Goal: Check status: Check status

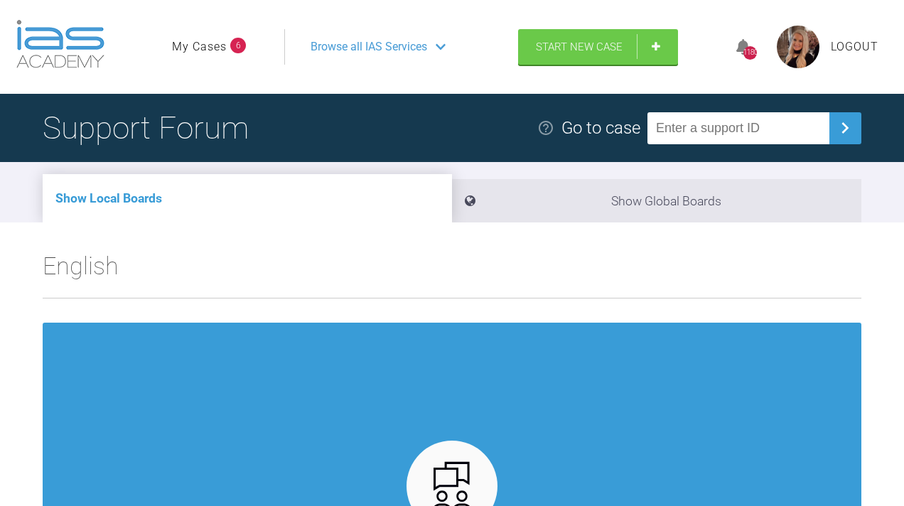
click at [205, 56] on link "My Cases" at bounding box center [199, 47] width 55 height 18
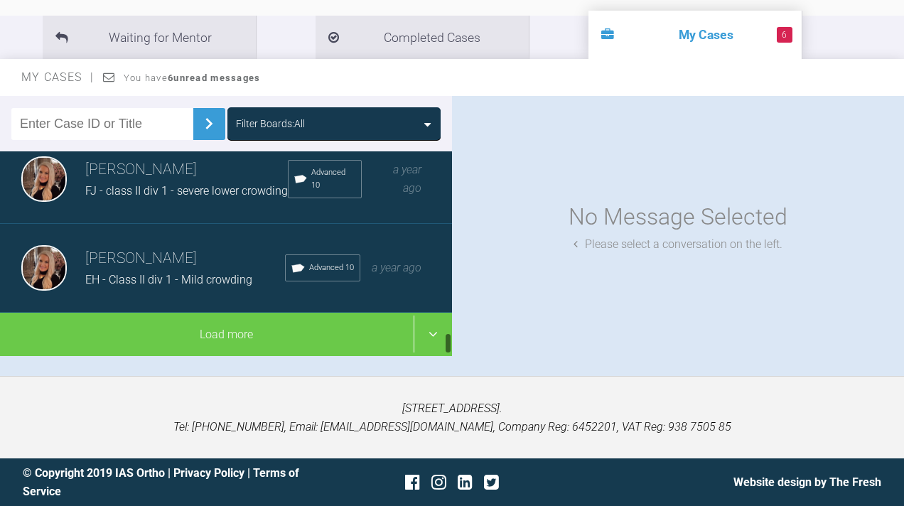
scroll to position [1664, 0]
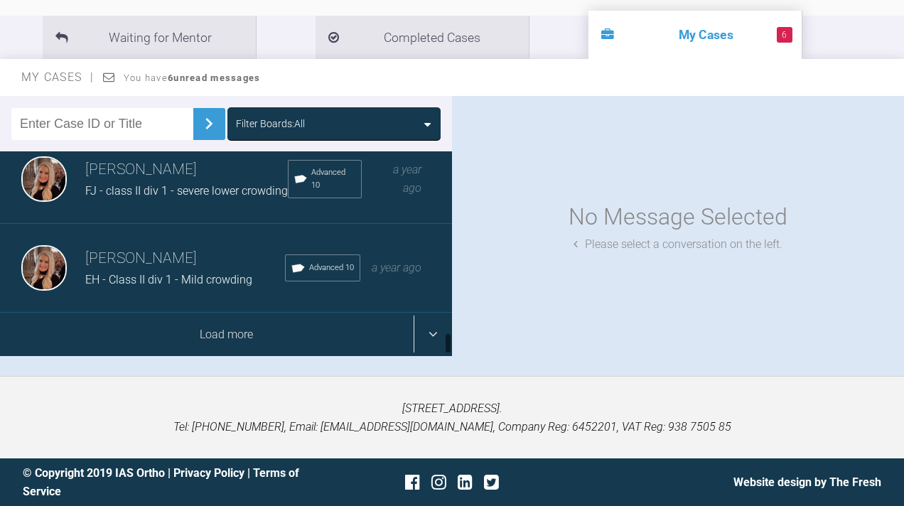
click at [251, 330] on div "Load more" at bounding box center [226, 335] width 452 height 44
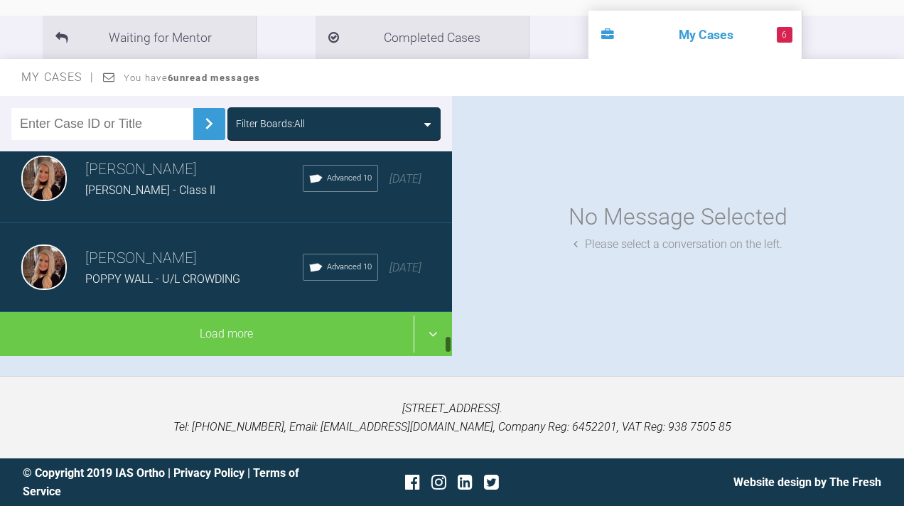
scroll to position [3442, 0]
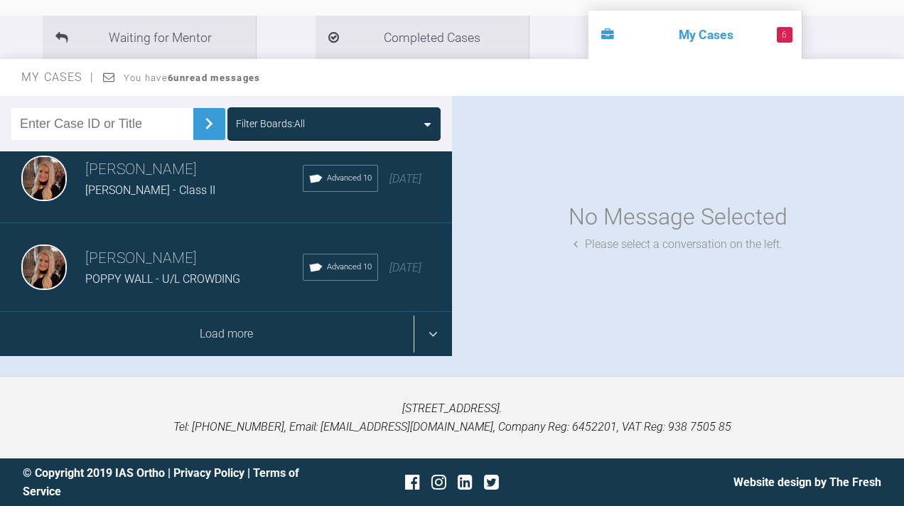
click at [420, 340] on div "Load more" at bounding box center [226, 334] width 452 height 44
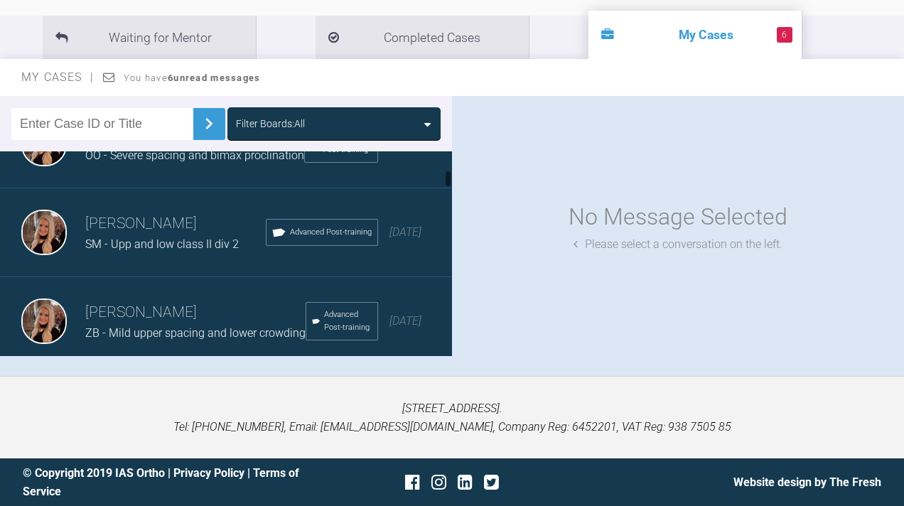
scroll to position [399, 0]
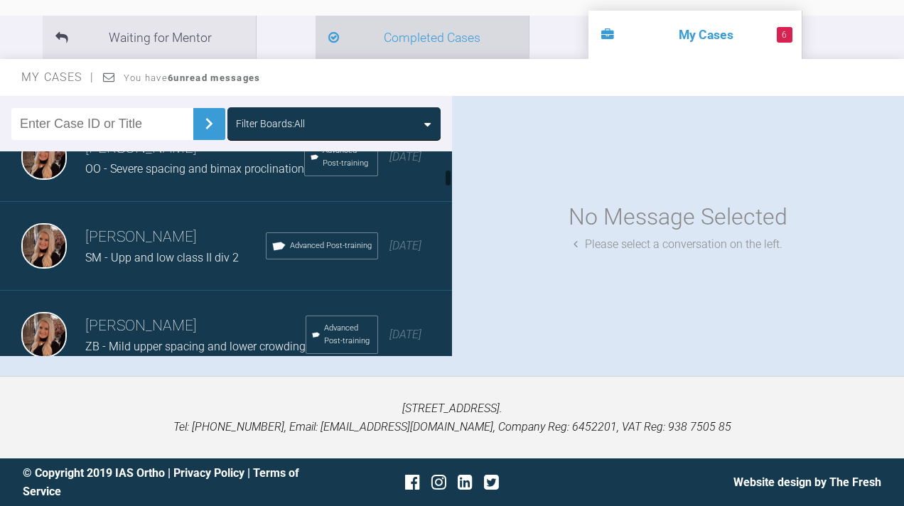
click at [322, 32] on li "Completed Cases" at bounding box center [421, 37] width 213 height 43
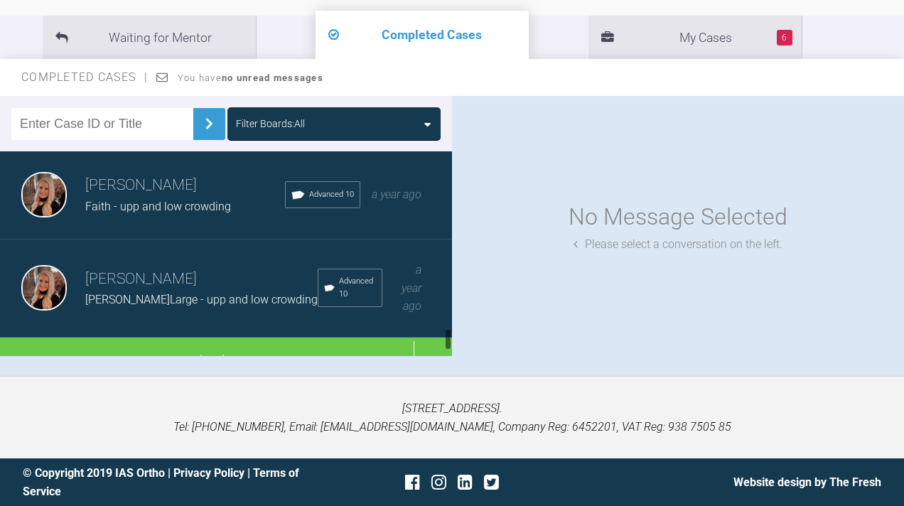
scroll to position [1621, 0]
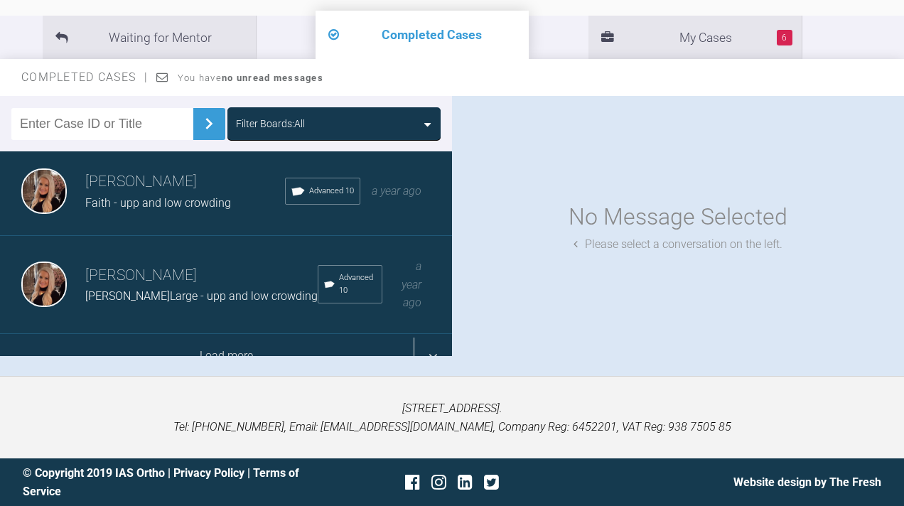
click at [245, 340] on div "Load more" at bounding box center [226, 356] width 452 height 44
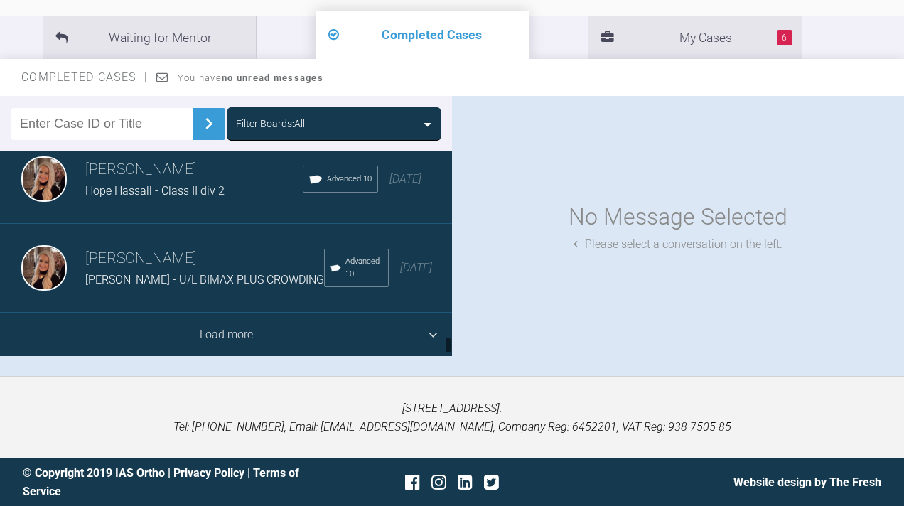
scroll to position [3432, 0]
click at [215, 343] on div "Load more" at bounding box center [226, 335] width 452 height 44
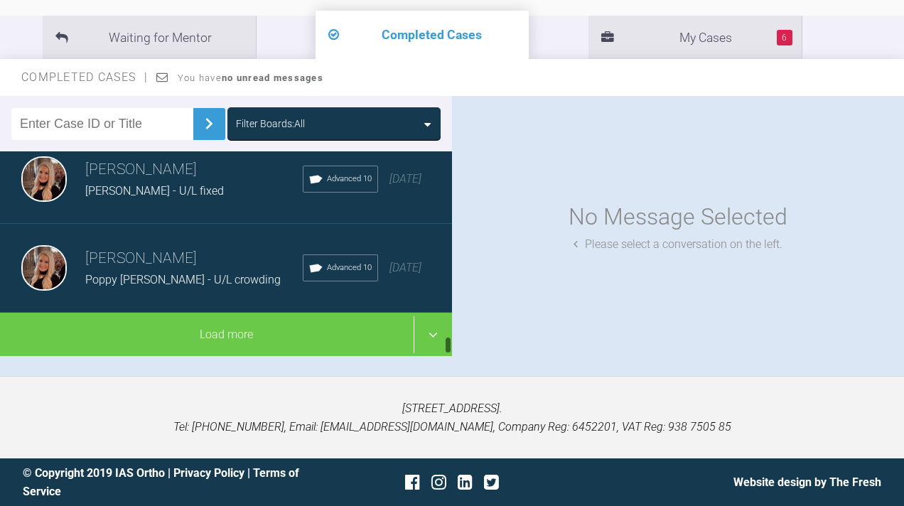
scroll to position [5215, 0]
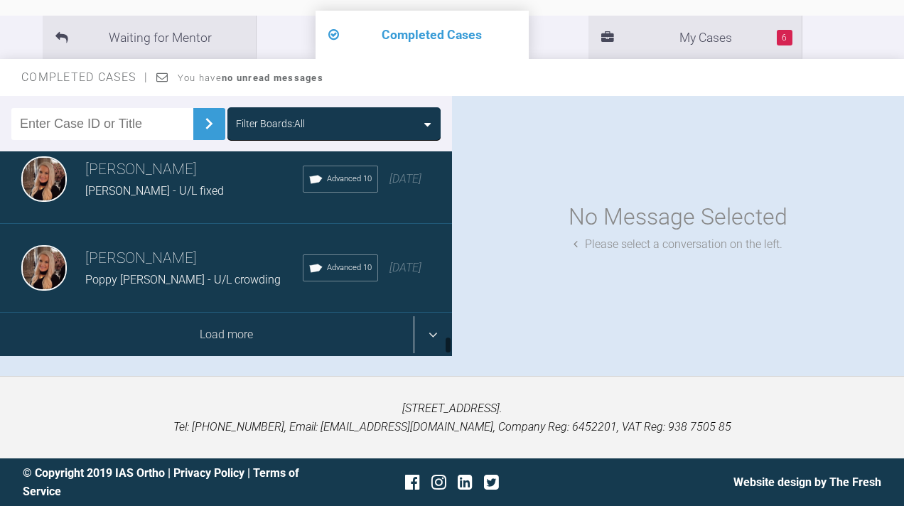
click at [195, 325] on div "Load more" at bounding box center [226, 335] width 452 height 44
click at [204, 338] on div "Load more" at bounding box center [226, 335] width 452 height 44
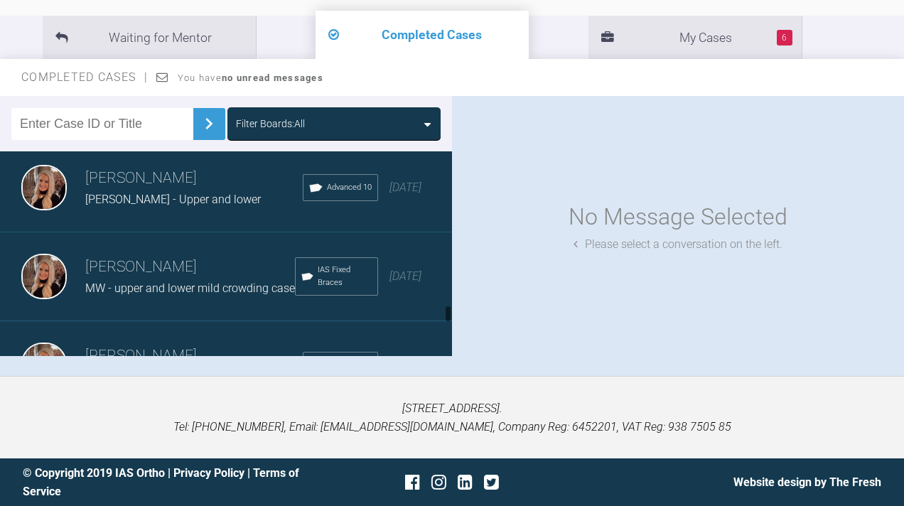
scroll to position [7319, 0]
click at [67, 122] on input "text" at bounding box center [102, 124] width 182 height 32
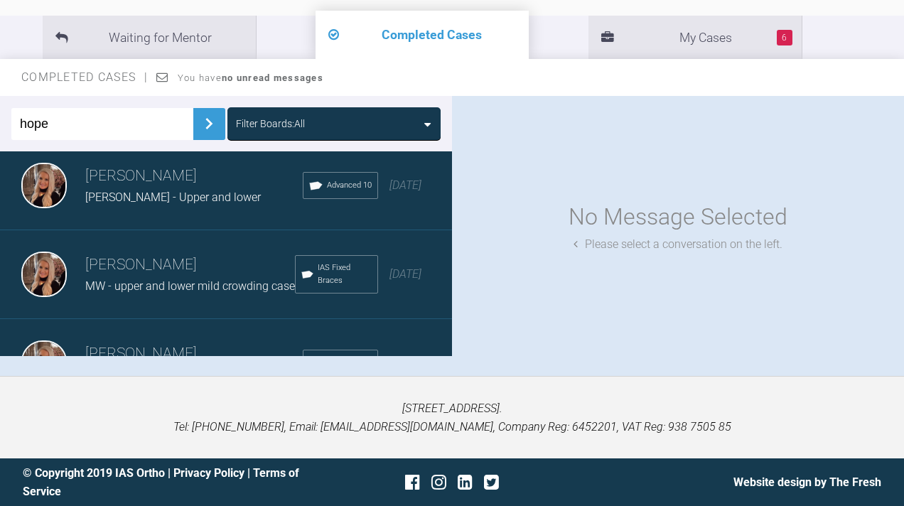
type input "hope"
click at [211, 136] on button at bounding box center [209, 124] width 32 height 32
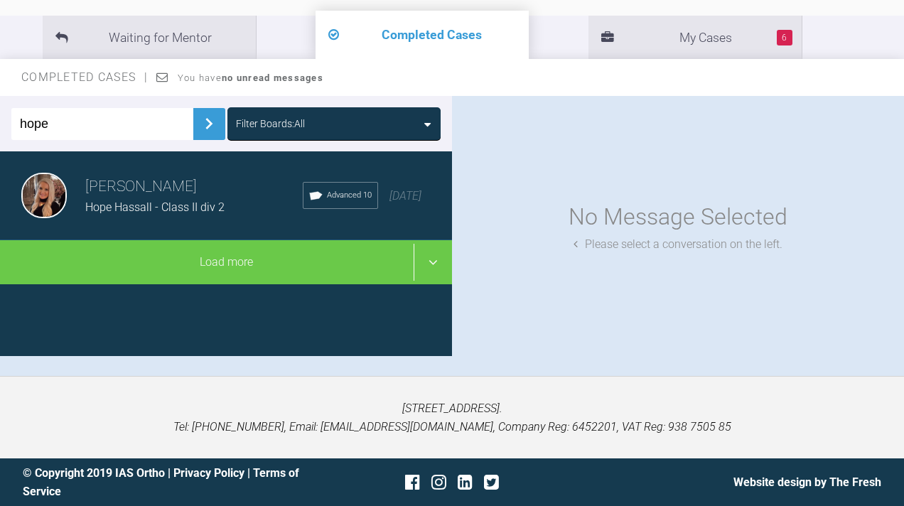
click at [182, 190] on h3 "[PERSON_NAME]" at bounding box center [193, 187] width 217 height 24
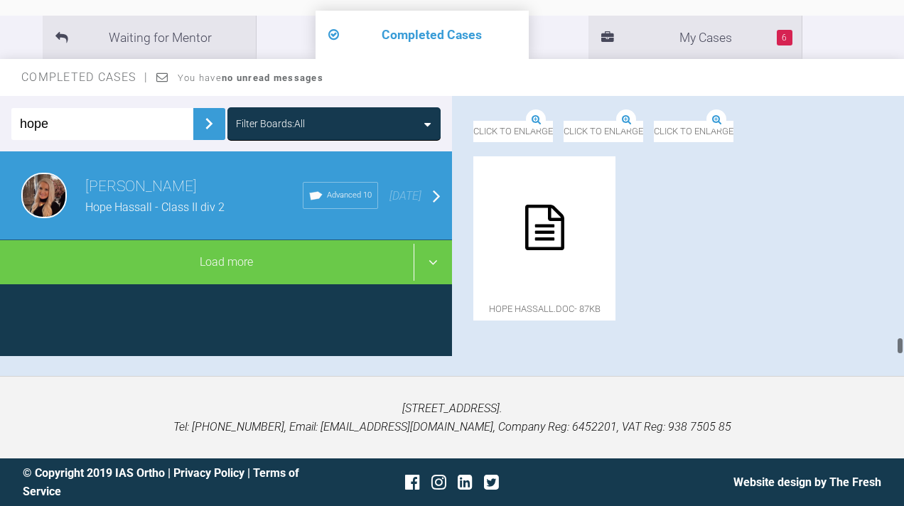
scroll to position [13309, 0]
click at [564, 242] on icon at bounding box center [544, 227] width 39 height 45
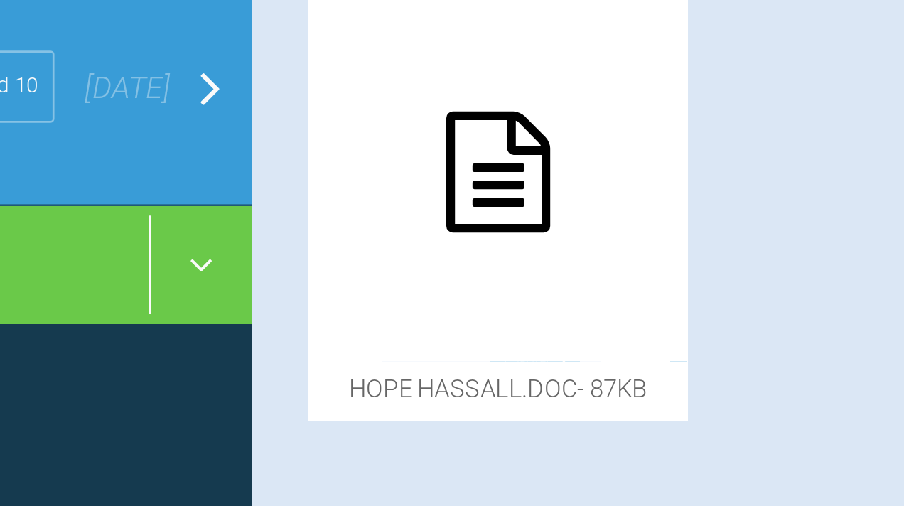
click at [473, 116] on img at bounding box center [516, 125] width 87 height 18
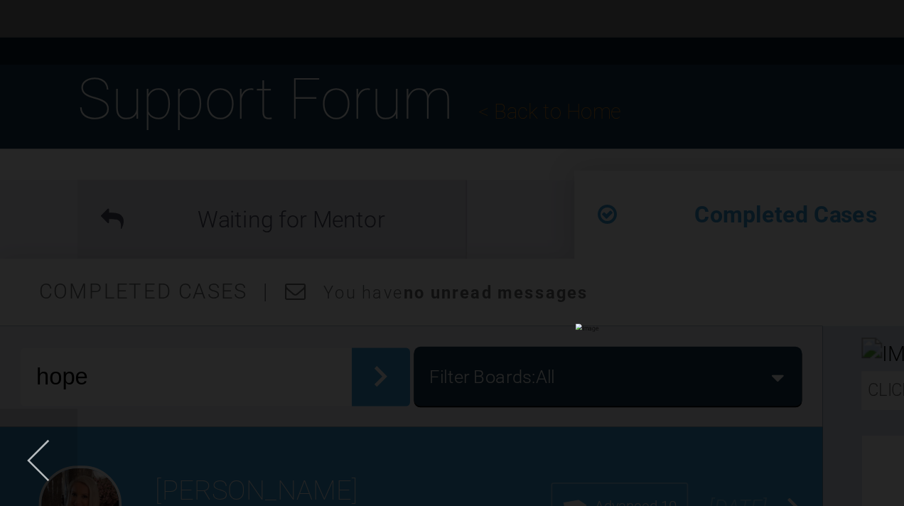
scroll to position [0, 0]
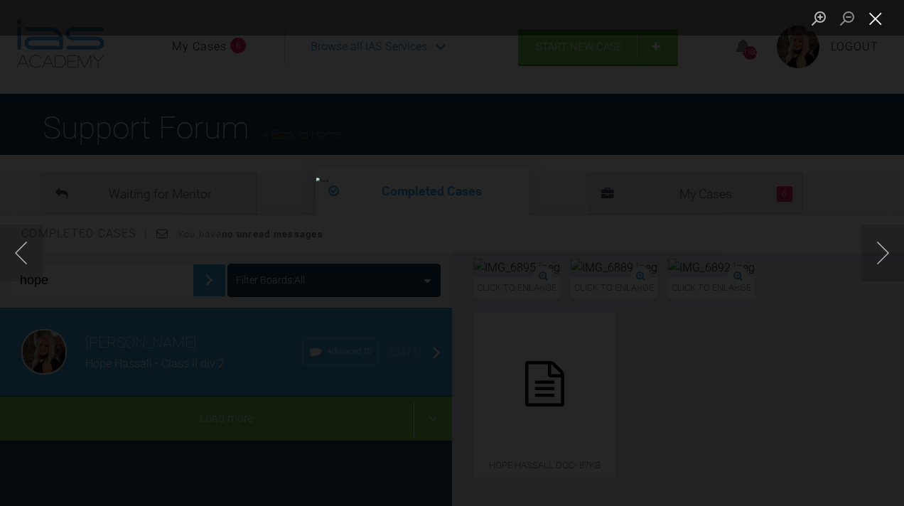
click at [877, 18] on button "Close lightbox" at bounding box center [875, 18] width 28 height 25
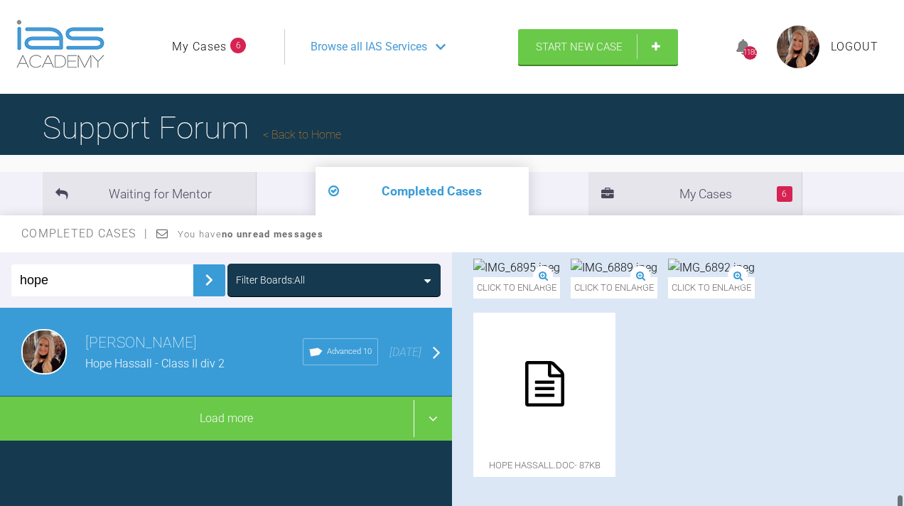
scroll to position [13357, 0]
click at [615, 408] on div at bounding box center [544, 384] width 142 height 142
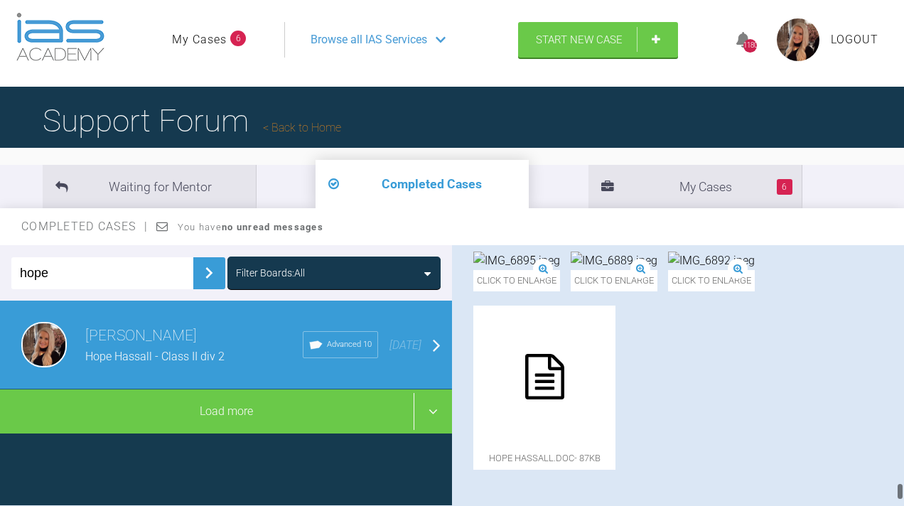
scroll to position [13083, 0]
click at [765, 216] on img at bounding box center [808, 206] width 87 height 18
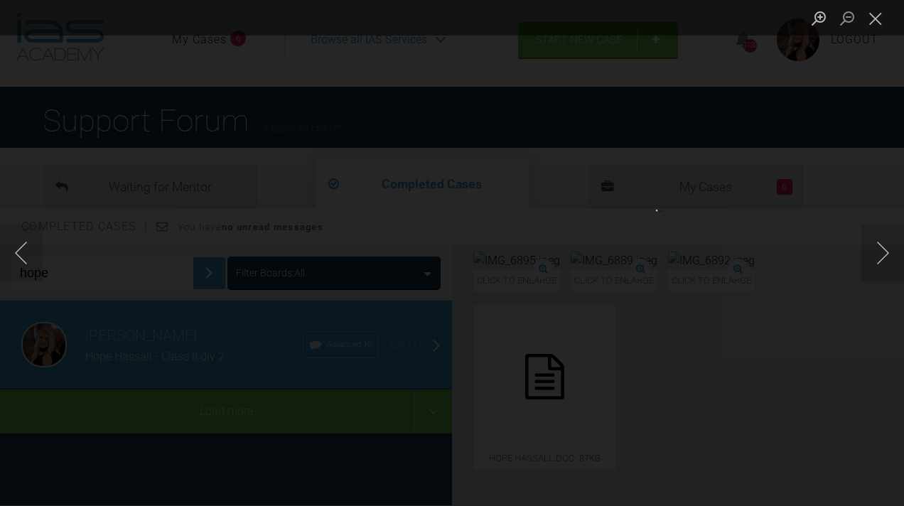
click at [874, 18] on button "Close lightbox" at bounding box center [875, 18] width 28 height 25
click at [875, 21] on button "Close lightbox" at bounding box center [875, 18] width 28 height 25
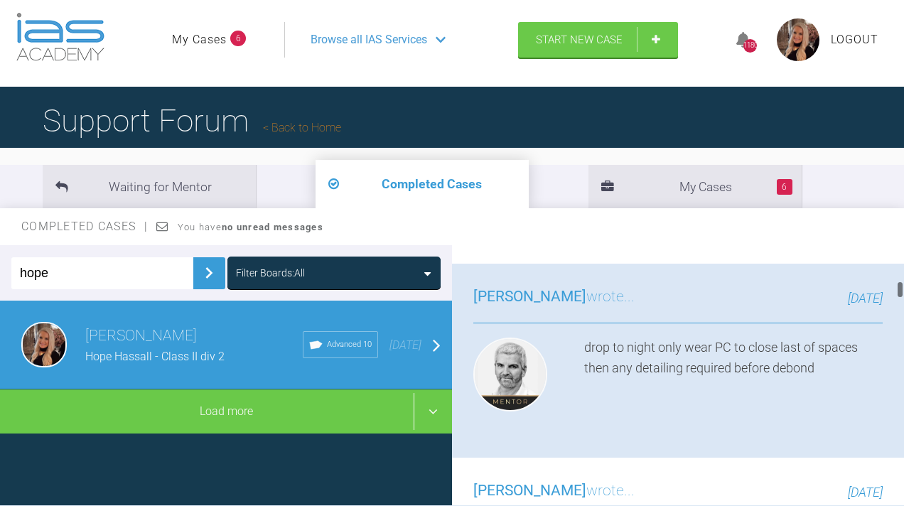
scroll to position [1971, 0]
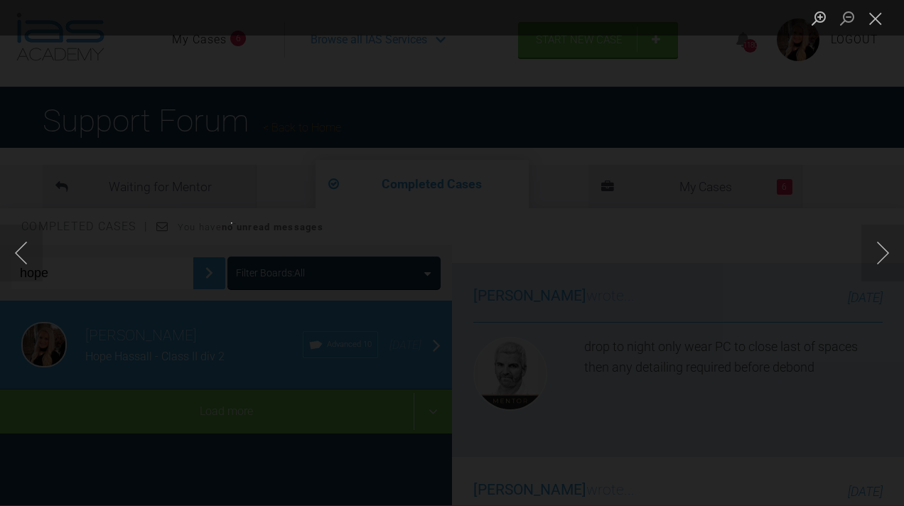
click at [877, 13] on button "Close lightbox" at bounding box center [875, 18] width 28 height 25
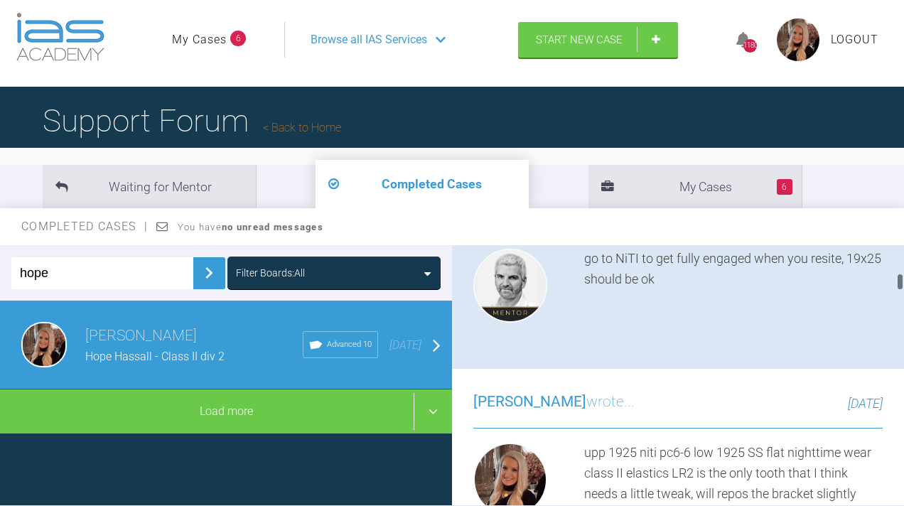
scroll to position [1532, 0]
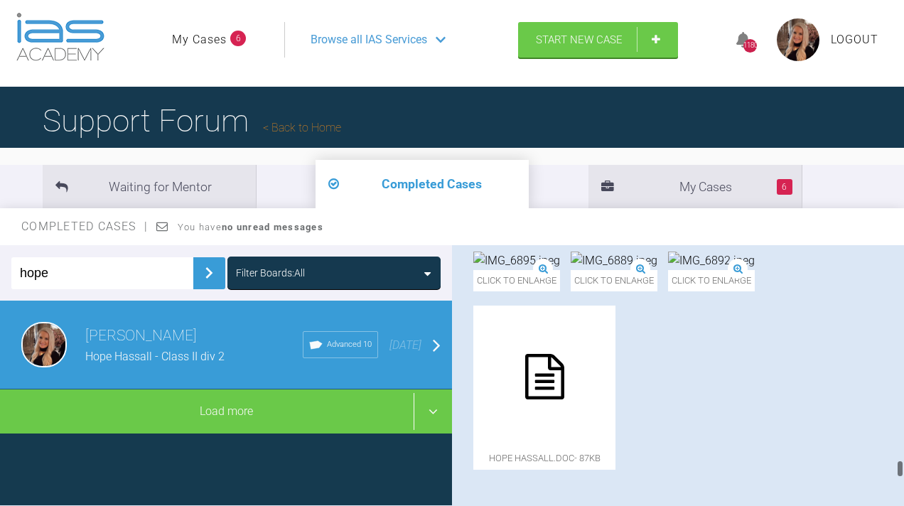
drag, startPoint x: 898, startPoint y: 360, endPoint x: 879, endPoint y: 559, distance: 199.8
click at [879, 505] on html "My Cases 6 Logout Browse all IAS Services Start New Case 1180 Logout Support Fo…" at bounding box center [452, 324] width 904 height 662
click at [564, 399] on icon at bounding box center [544, 376] width 39 height 45
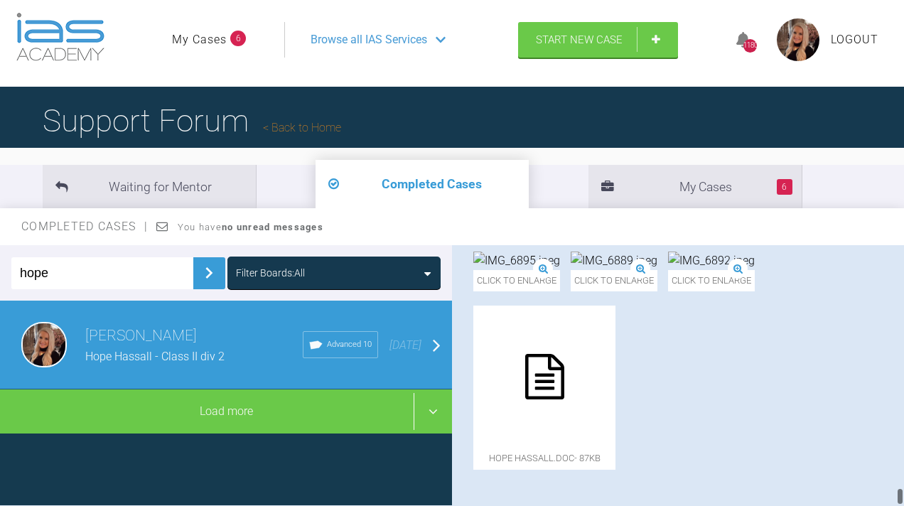
click at [564, 399] on icon at bounding box center [544, 376] width 39 height 45
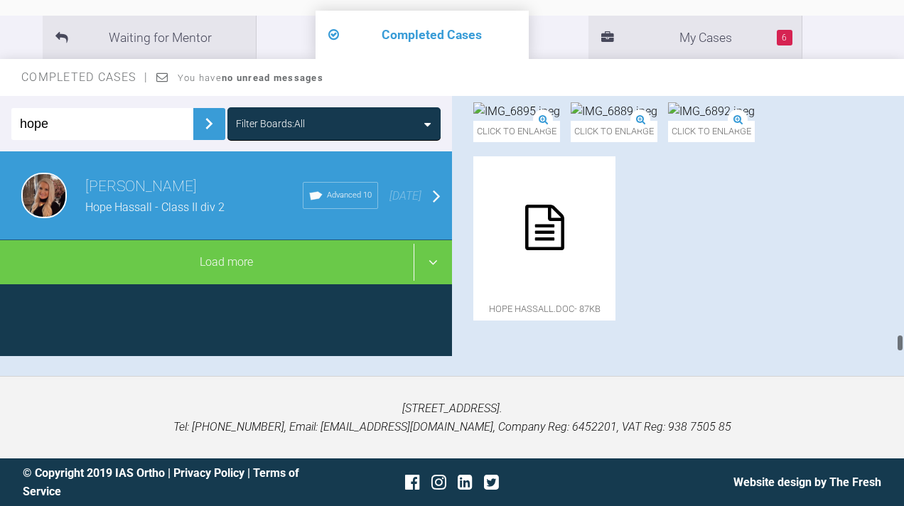
scroll to position [13137, 0]
click at [657, 121] on img at bounding box center [613, 111] width 87 height 18
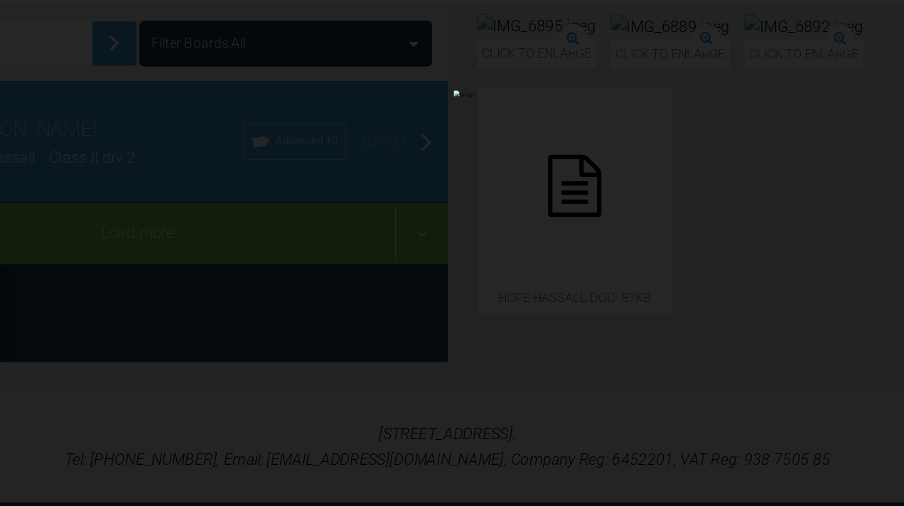
scroll to position [236, 0]
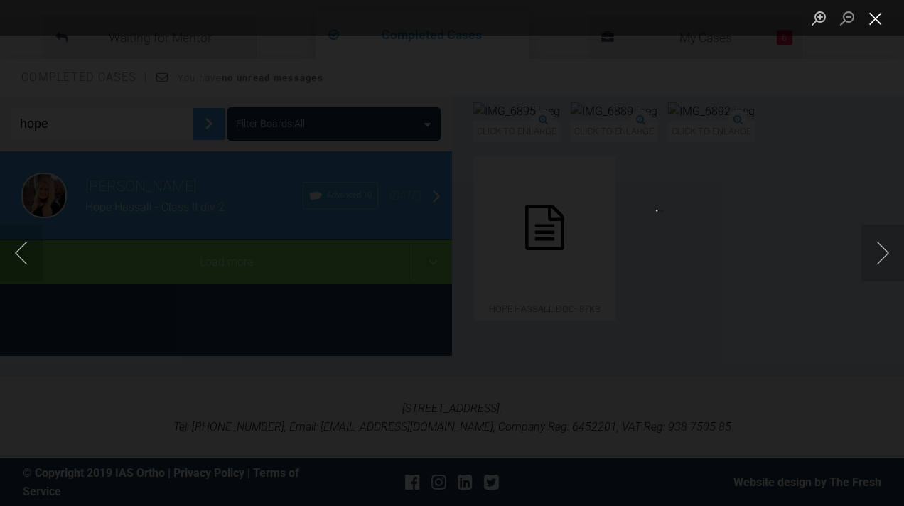
click at [876, 19] on button "Close lightbox" at bounding box center [875, 18] width 28 height 25
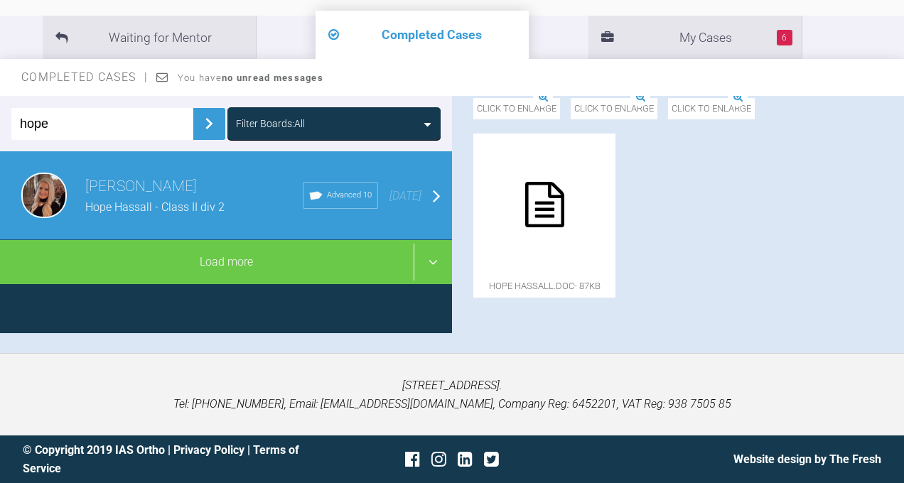
scroll to position [13081, 0]
click at [657, 98] on img at bounding box center [613, 89] width 87 height 18
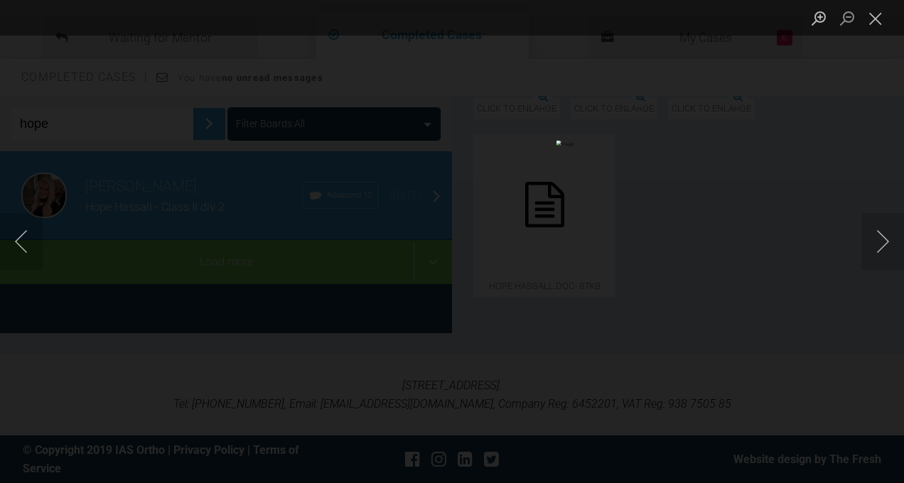
click at [879, 22] on button "Close lightbox" at bounding box center [875, 18] width 28 height 25
click at [877, 15] on button "Close lightbox" at bounding box center [875, 18] width 28 height 25
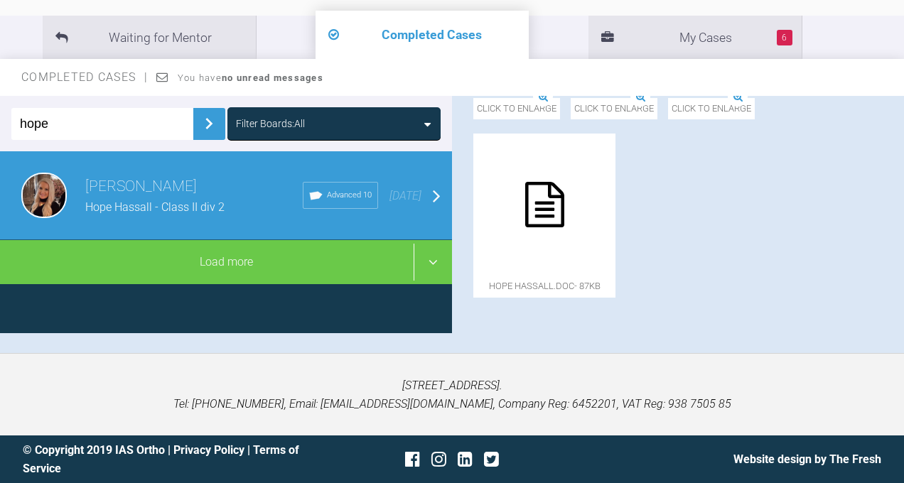
scroll to position [13247, 0]
click at [544, 98] on img at bounding box center [516, 89] width 87 height 18
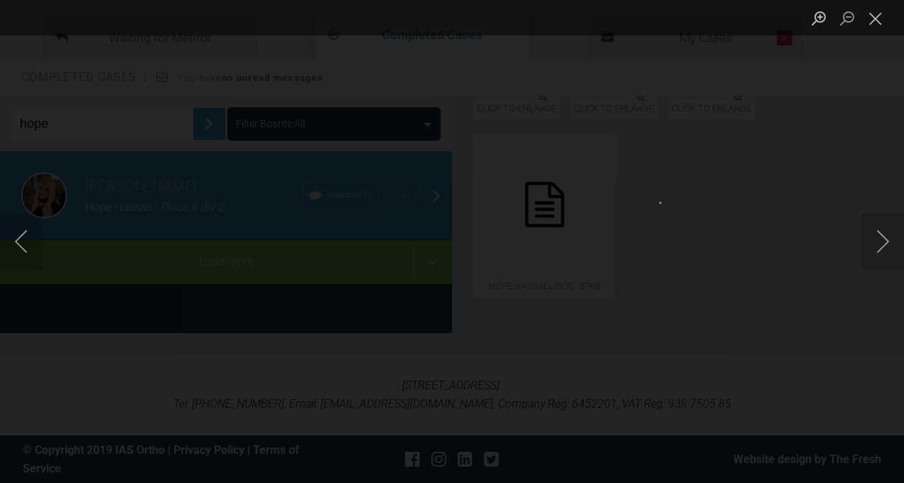
click at [877, 20] on button "Close lightbox" at bounding box center [875, 18] width 28 height 25
click at [878, 23] on button "Close lightbox" at bounding box center [875, 18] width 28 height 25
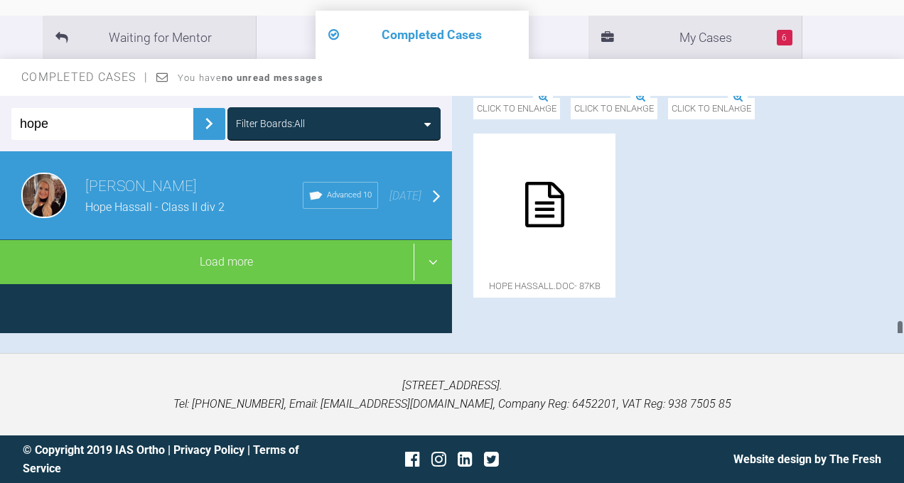
scroll to position [12365, 0]
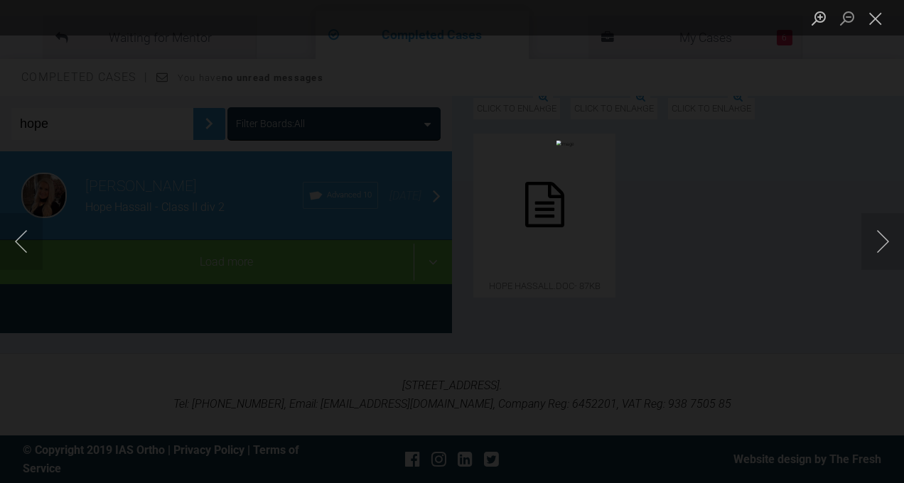
click at [876, 21] on button "Close lightbox" at bounding box center [875, 18] width 28 height 25
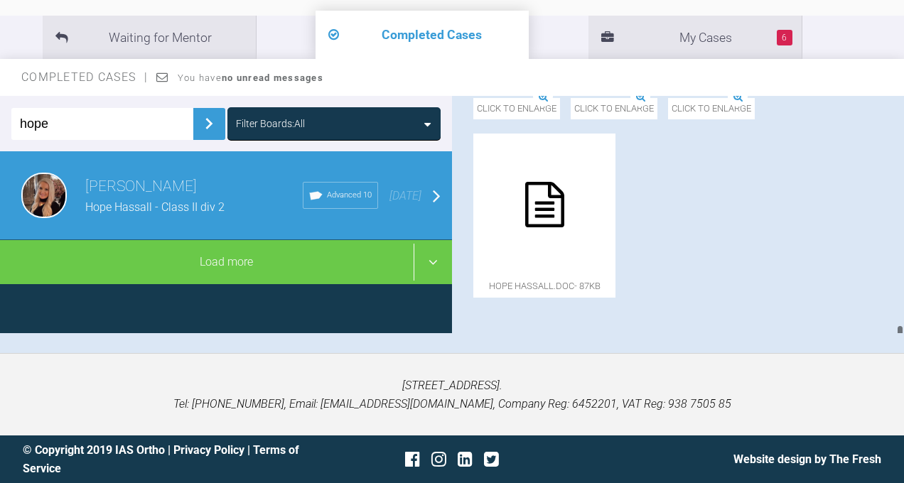
scroll to position [12627, 0]
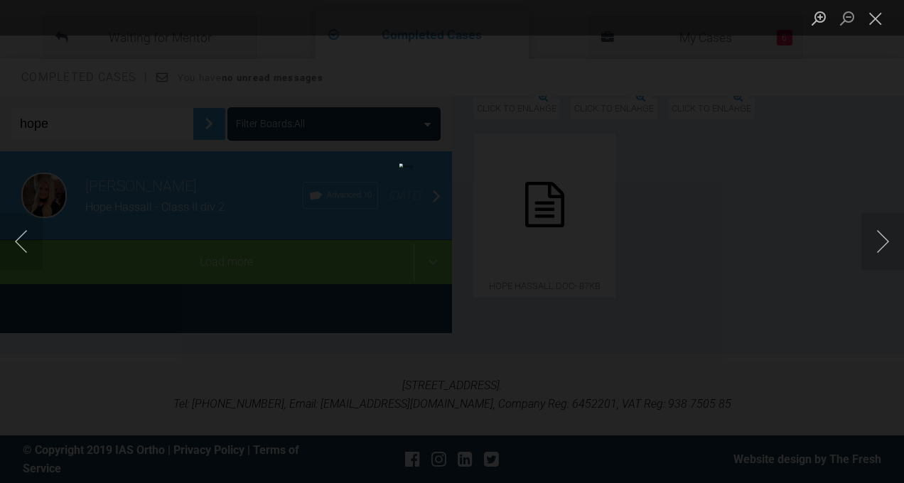
click at [875, 19] on button "Close lightbox" at bounding box center [875, 18] width 28 height 25
click at [887, 251] on button "Next image" at bounding box center [882, 241] width 43 height 57
click at [872, 14] on button "Close lightbox" at bounding box center [875, 18] width 28 height 25
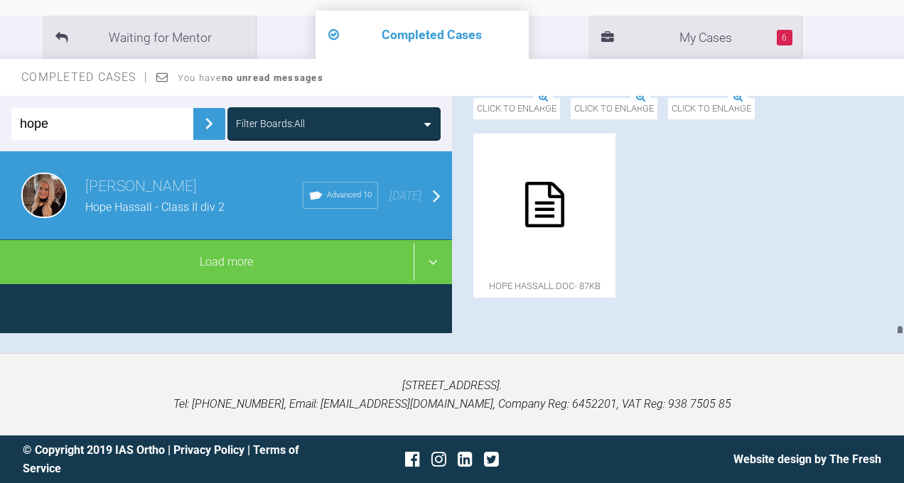
scroll to position [12728, 0]
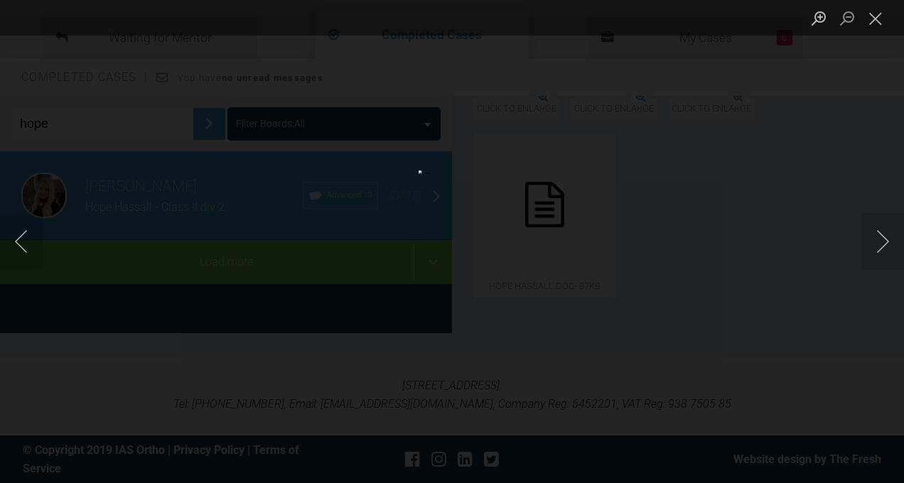
click at [877, 13] on button "Close lightbox" at bounding box center [875, 18] width 28 height 25
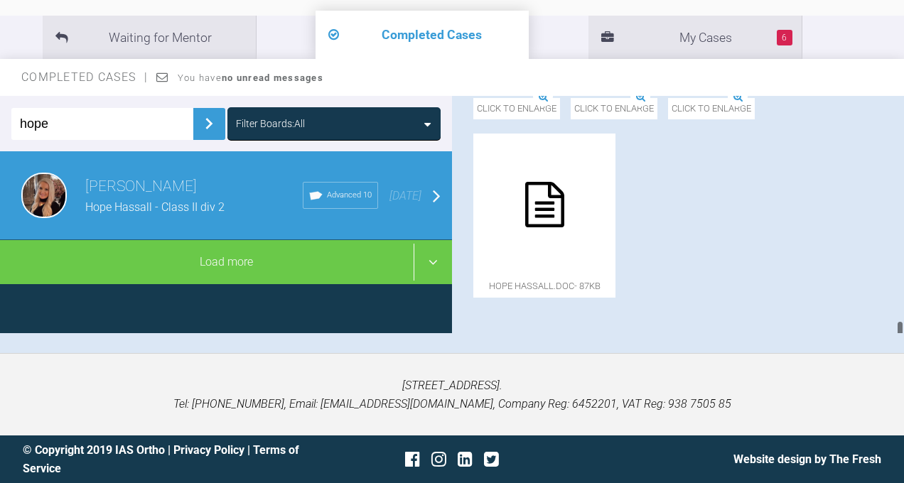
scroll to position [12399, 0]
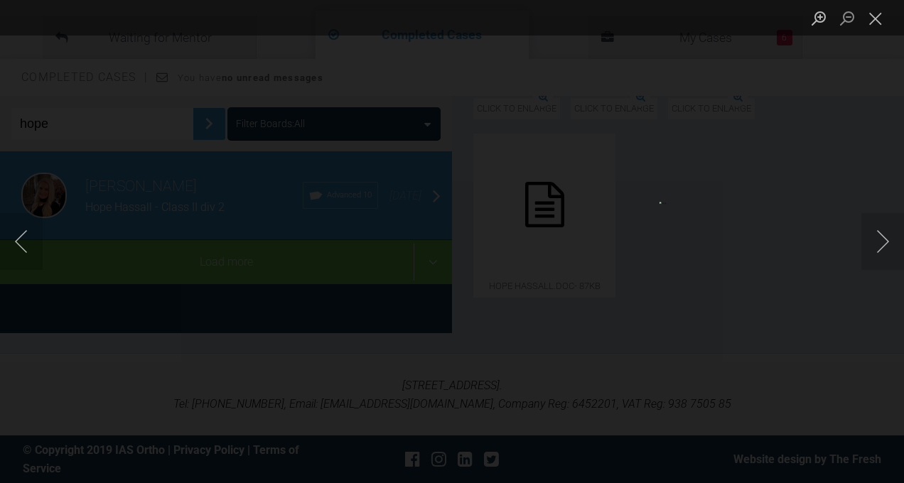
click at [883, 18] on button "Close lightbox" at bounding box center [875, 18] width 28 height 25
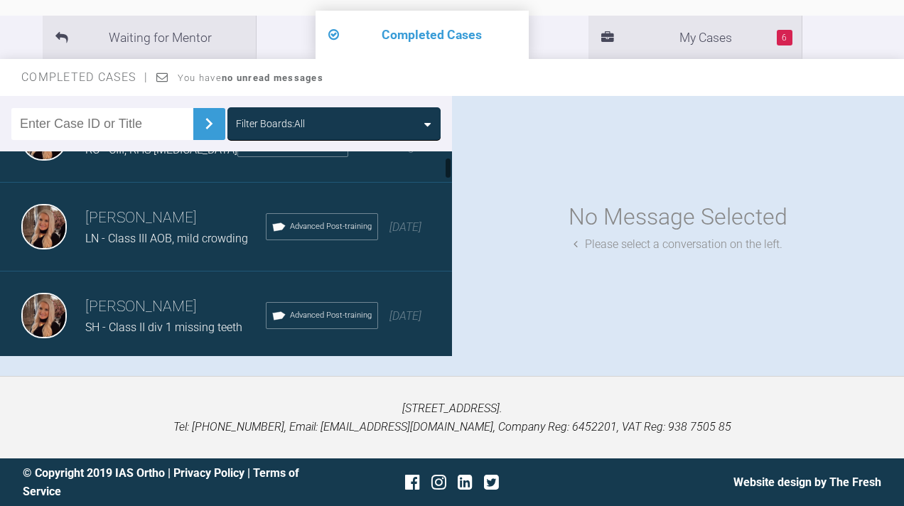
scroll to position [28, 0]
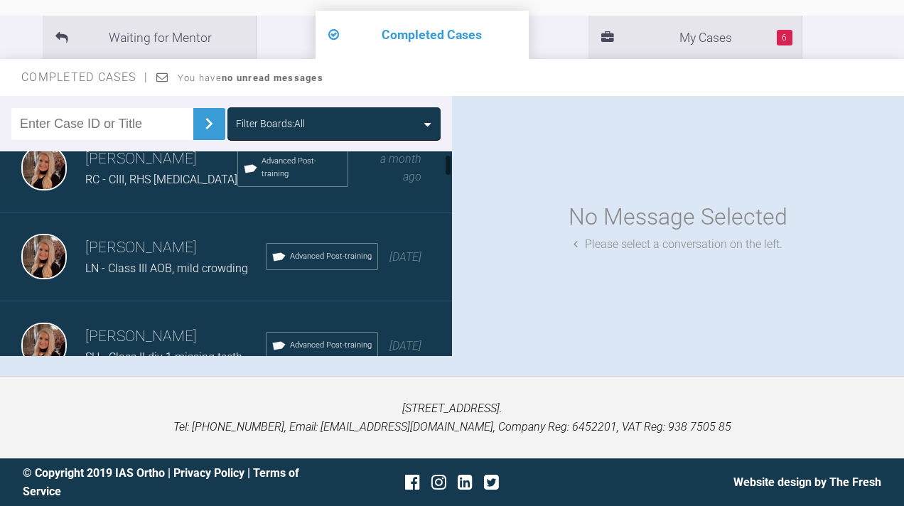
click at [114, 135] on input "text" at bounding box center [102, 124] width 182 height 32
type input "hope hassall"
click at [208, 131] on img at bounding box center [208, 123] width 23 height 23
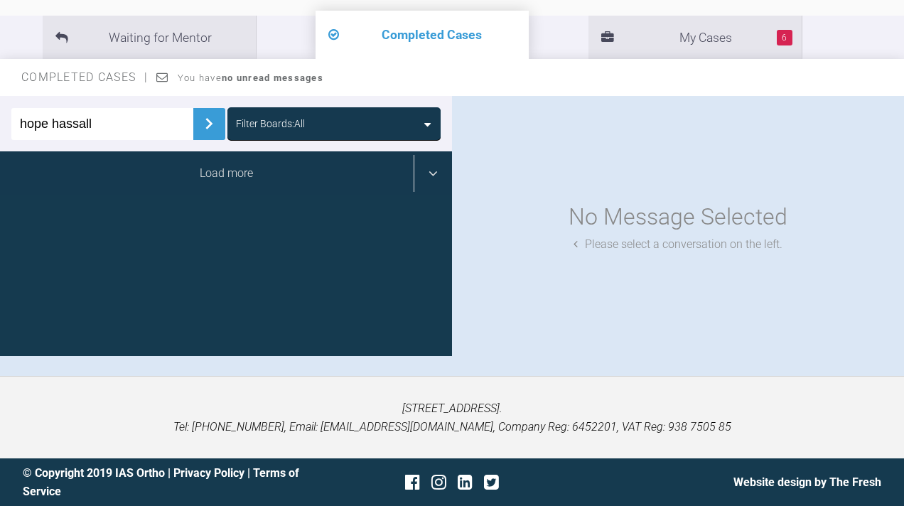
click at [345, 181] on div "Load more" at bounding box center [226, 173] width 452 height 44
click at [438, 178] on div "Load more" at bounding box center [226, 173] width 452 height 44
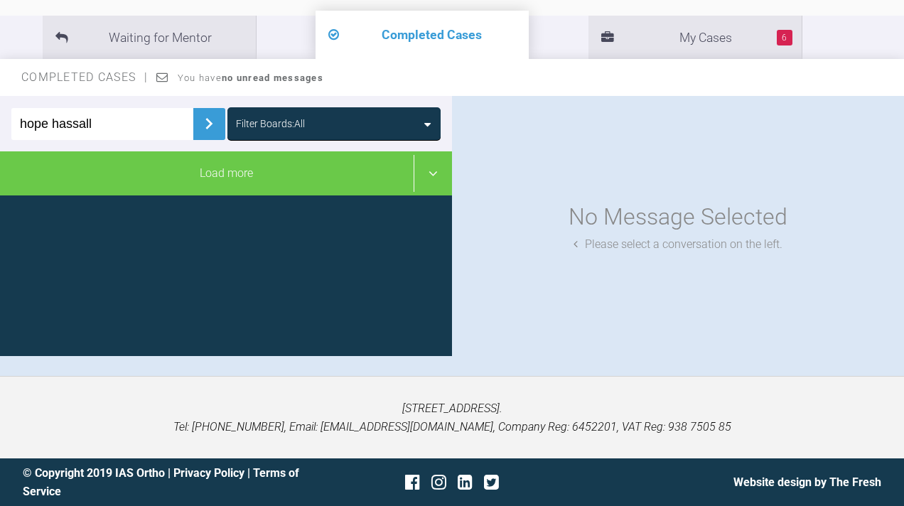
click at [202, 115] on img at bounding box center [208, 123] width 23 height 23
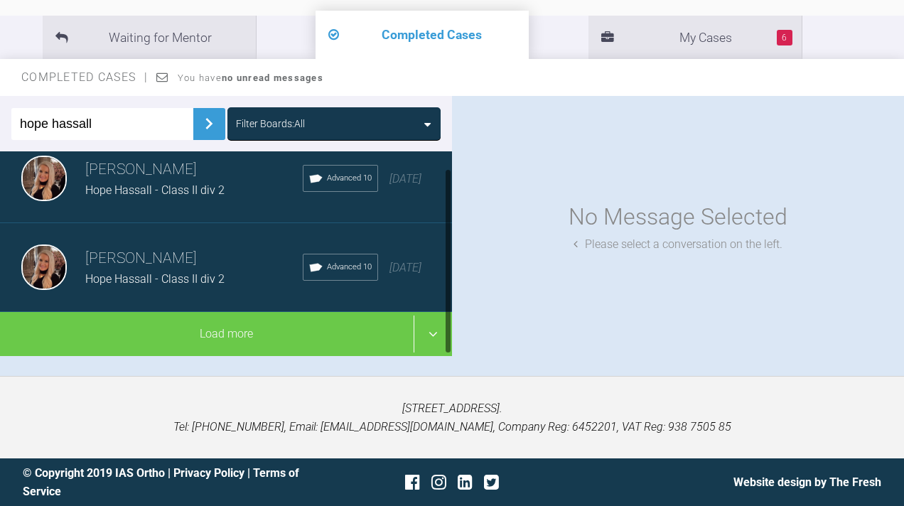
scroll to position [18, 0]
click at [178, 201] on div "[PERSON_NAME] [PERSON_NAME] - Class II div 2 Advanced 10 [DATE]" at bounding box center [226, 178] width 452 height 89
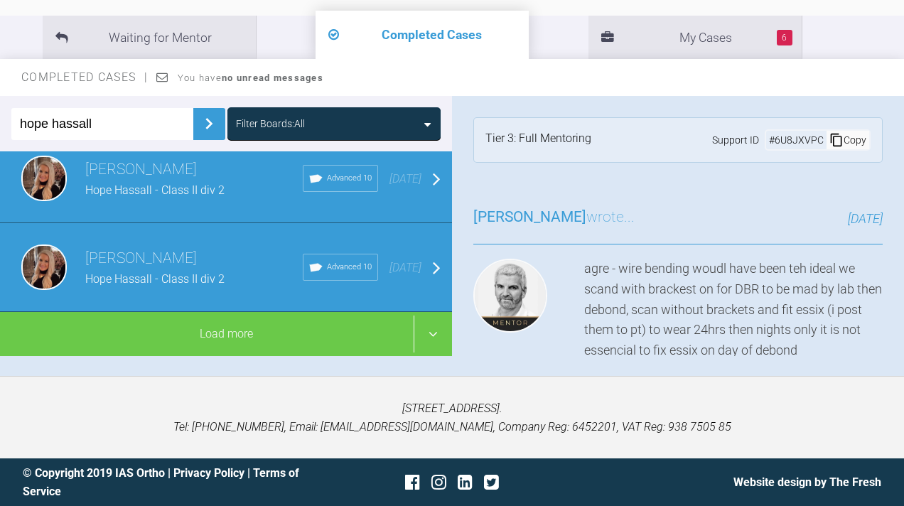
click at [178, 276] on span "Hope Hassall - Class II div 2" at bounding box center [154, 278] width 139 height 13
click at [168, 283] on span "Hope Hassall - Class II div 2" at bounding box center [154, 278] width 139 height 13
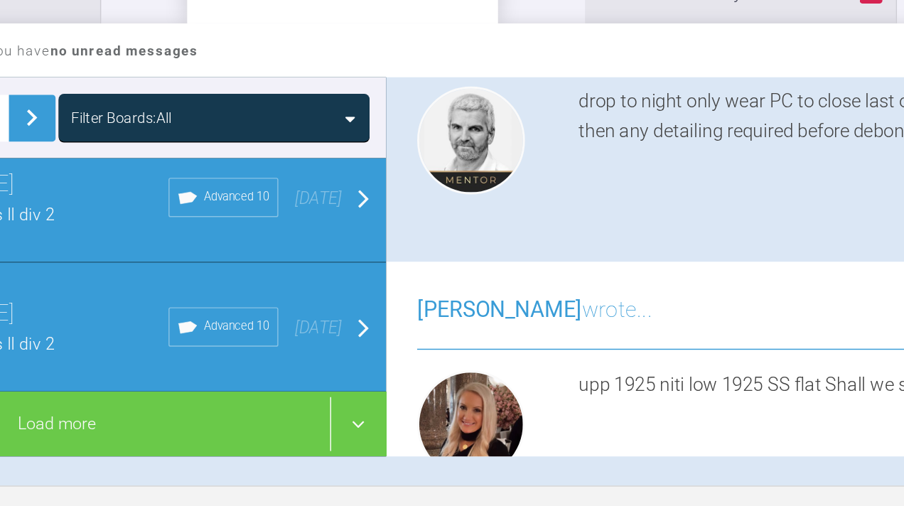
scroll to position [2055, 0]
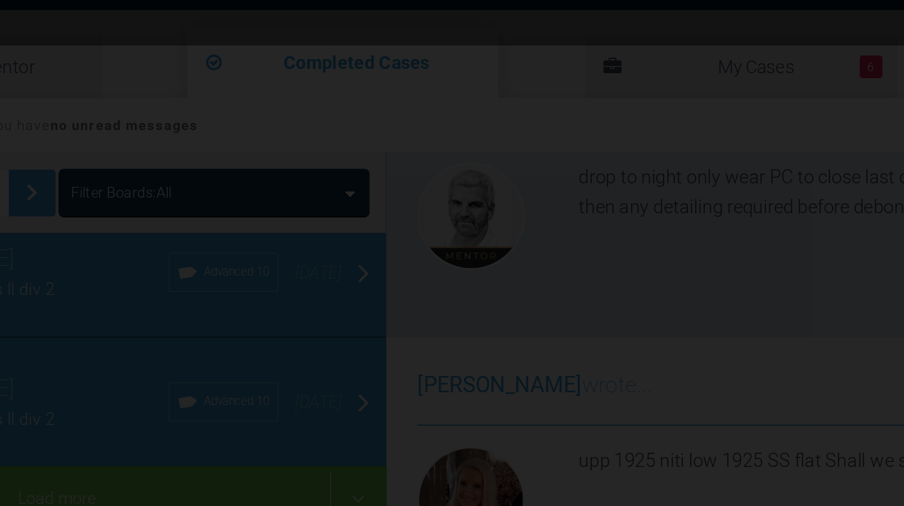
scroll to position [117, 0]
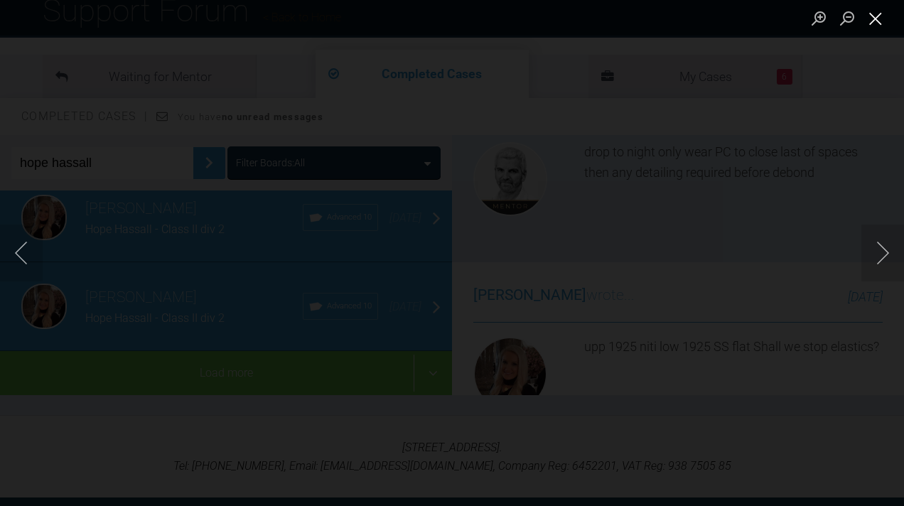
click at [874, 11] on button "Close lightbox" at bounding box center [875, 18] width 28 height 25
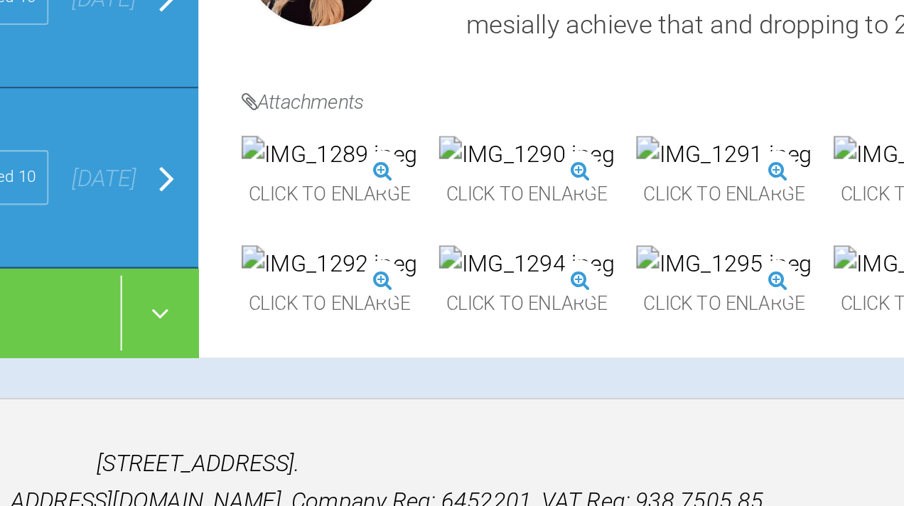
scroll to position [1708, 0]
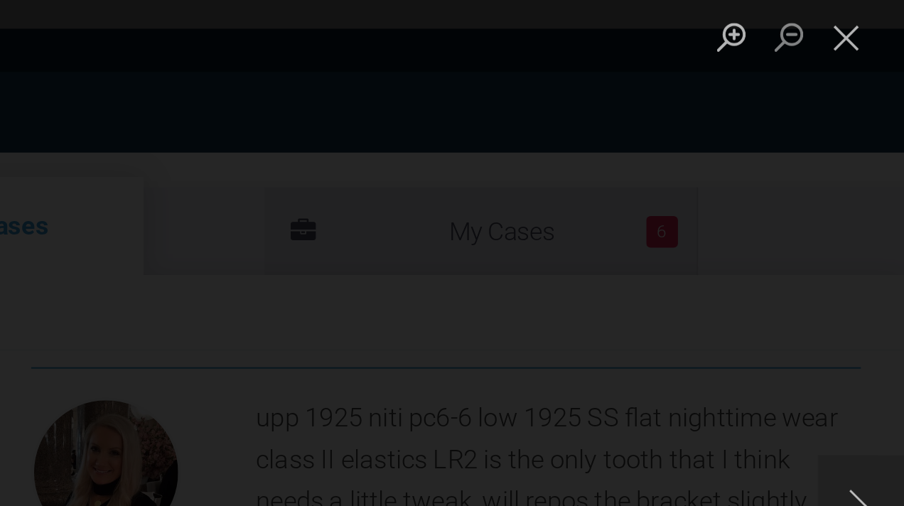
scroll to position [0, 0]
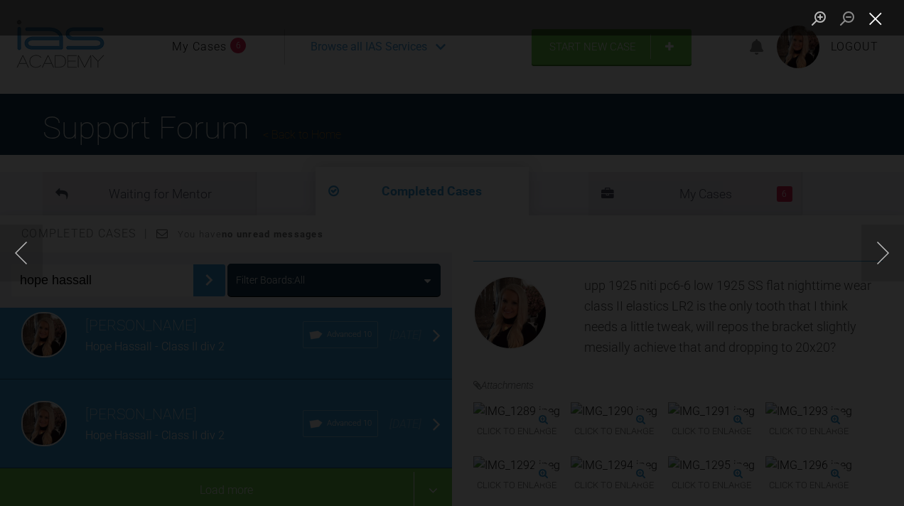
click at [872, 13] on button "Close lightbox" at bounding box center [875, 18] width 28 height 25
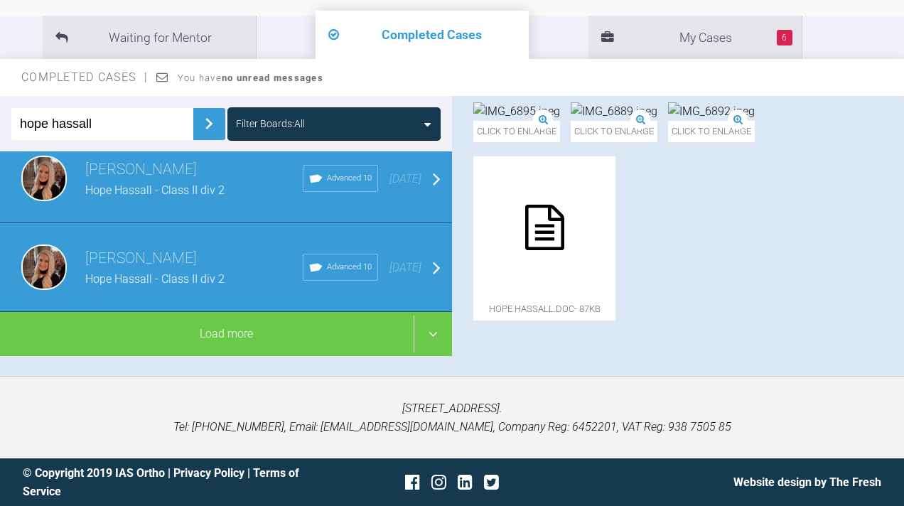
scroll to position [8138, 0]
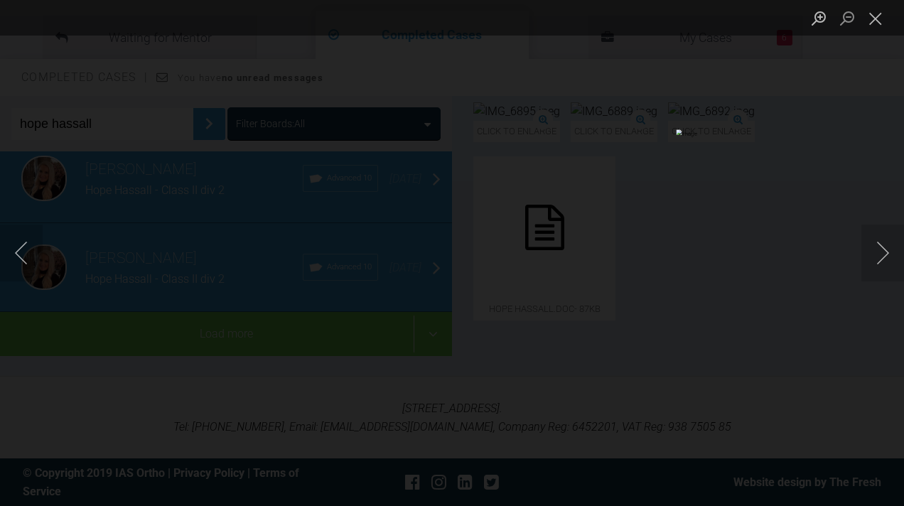
click at [877, 13] on button "Close lightbox" at bounding box center [875, 18] width 28 height 25
click at [879, 10] on button "Close lightbox" at bounding box center [875, 18] width 28 height 25
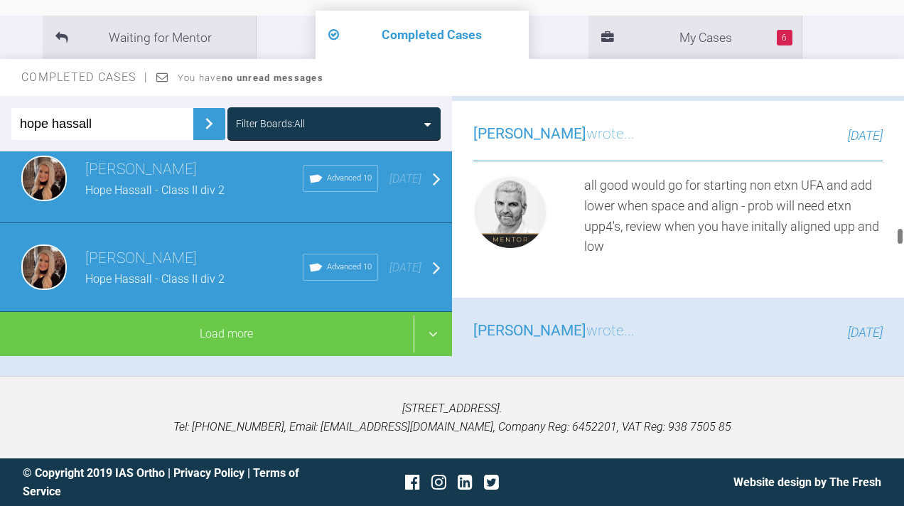
scroll to position [7244, 0]
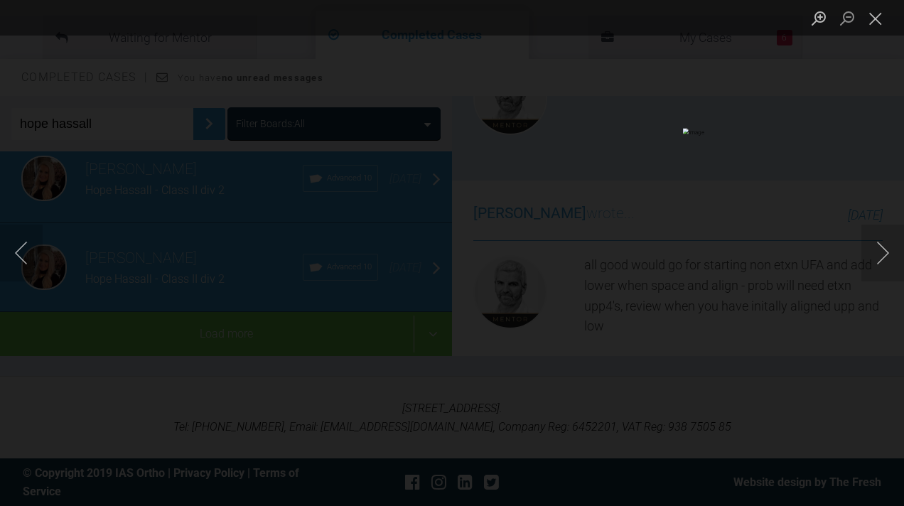
click at [873, 21] on button "Close lightbox" at bounding box center [875, 18] width 28 height 25
click at [875, 16] on button "Close lightbox" at bounding box center [875, 18] width 28 height 25
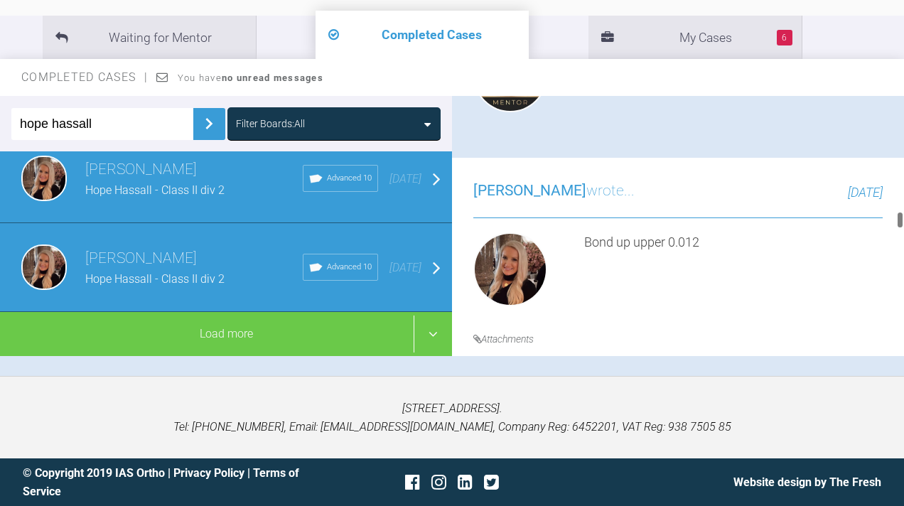
scroll to position [6355, 0]
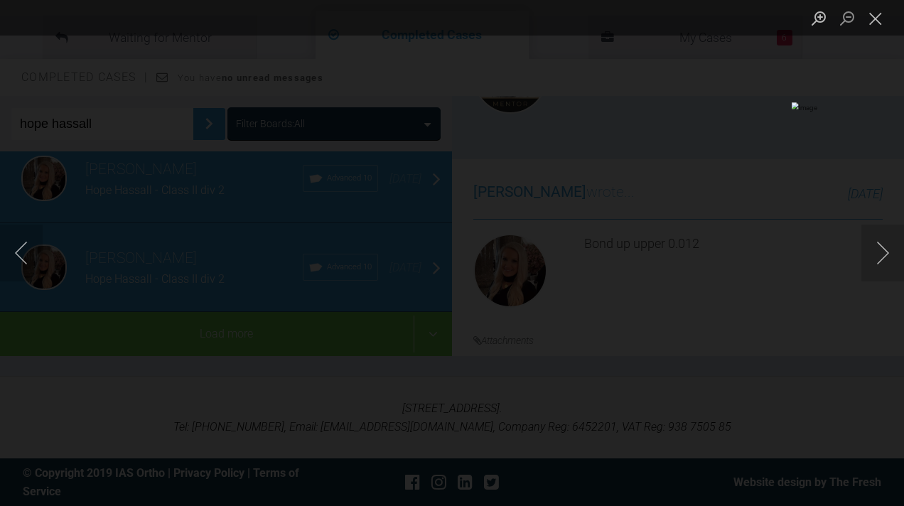
click at [869, 16] on button "Close lightbox" at bounding box center [875, 18] width 28 height 25
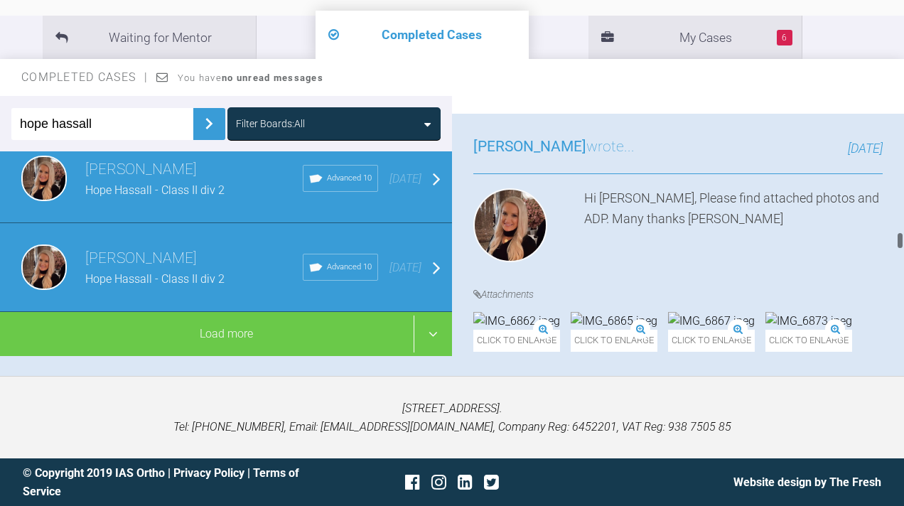
scroll to position [7508, 0]
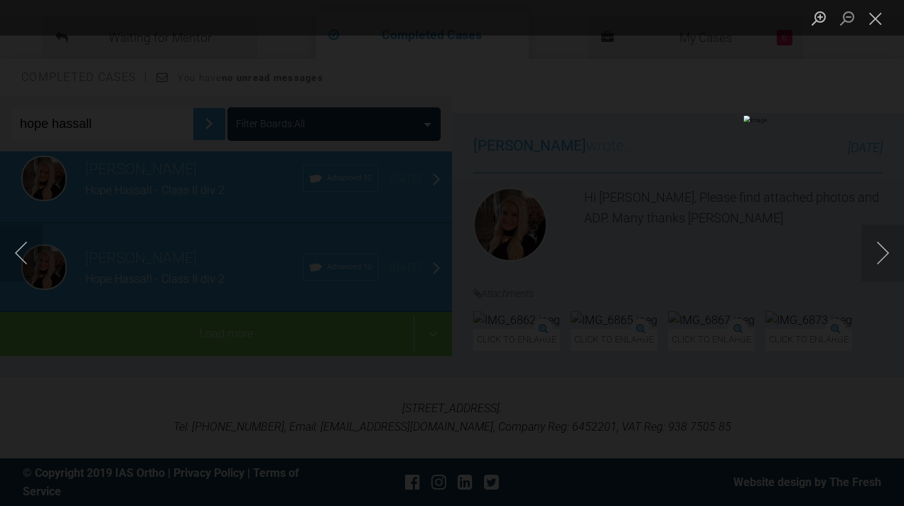
click at [876, 18] on button "Close lightbox" at bounding box center [875, 18] width 28 height 25
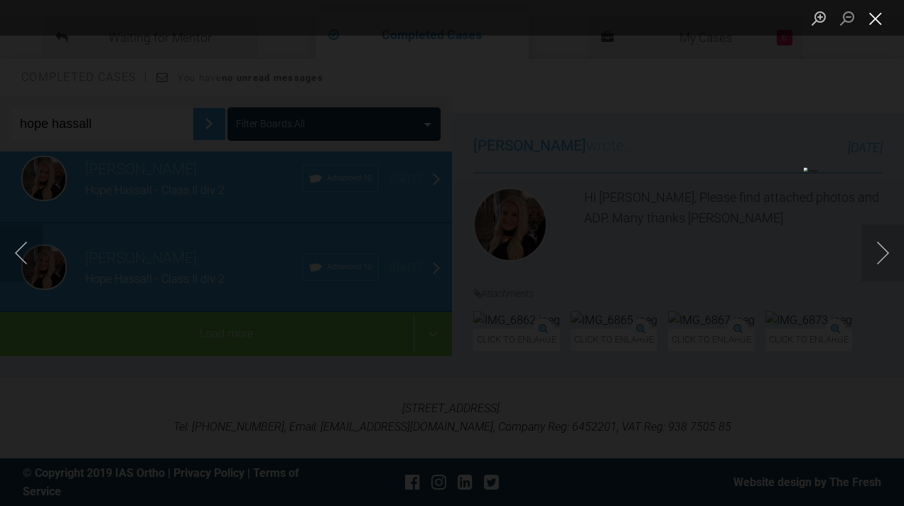
click at [877, 18] on button "Close lightbox" at bounding box center [875, 18] width 28 height 25
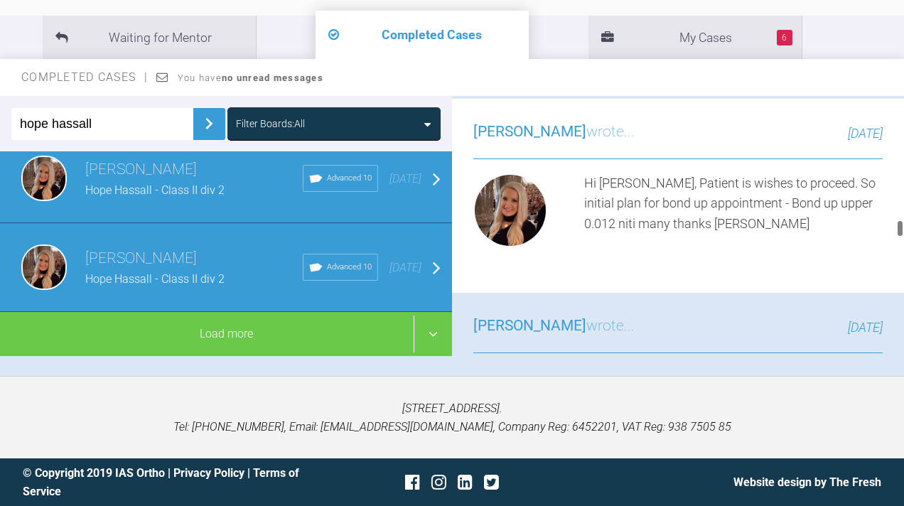
scroll to position [6817, 0]
